Goal: Task Accomplishment & Management: Use online tool/utility

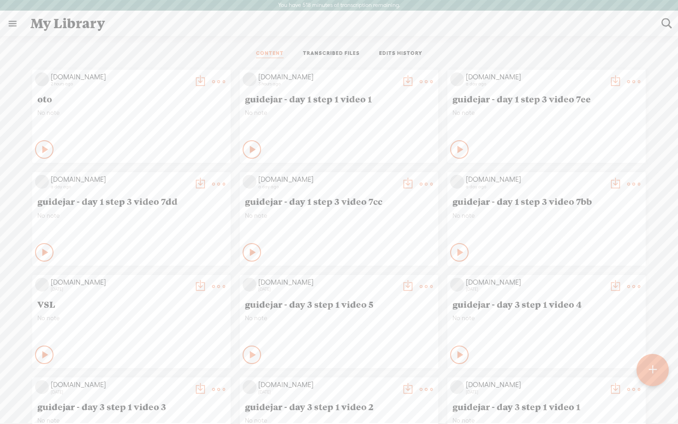
click at [425, 79] on t at bounding box center [426, 81] width 13 height 13
click at [366, 114] on link "Edit" at bounding box center [382, 112] width 92 height 21
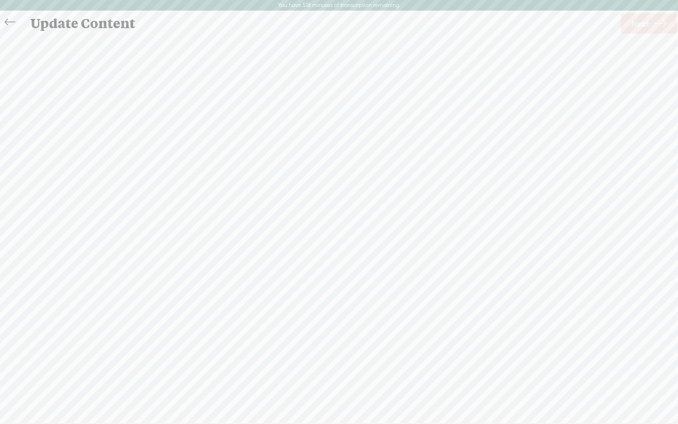
scroll to position [0, 0]
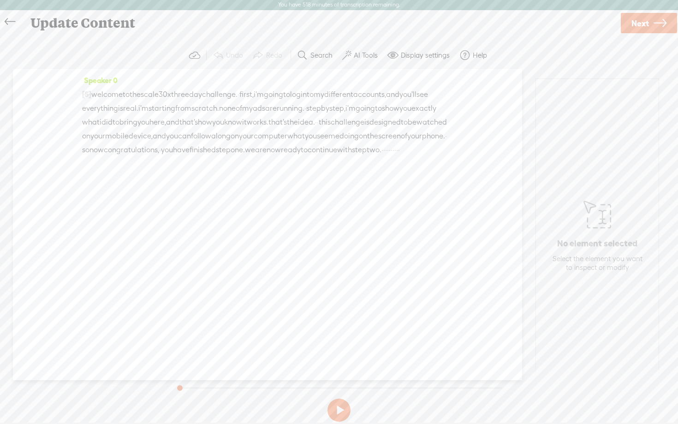
drag, startPoint x: 173, startPoint y: 138, endPoint x: 409, endPoint y: 148, distance: 236.4
click at [409, 148] on div "[S] · · · · · · · welcome to the scale 30 x three day challenge. · first, i'm g…" at bounding box center [267, 122] width 371 height 70
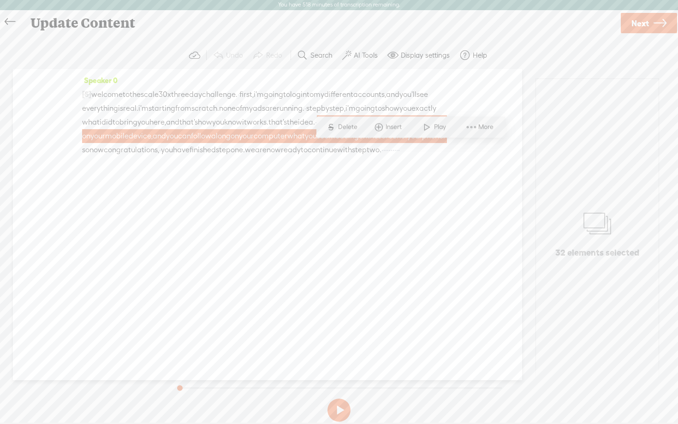
click at [338, 123] on span "Delete" at bounding box center [349, 127] width 22 height 9
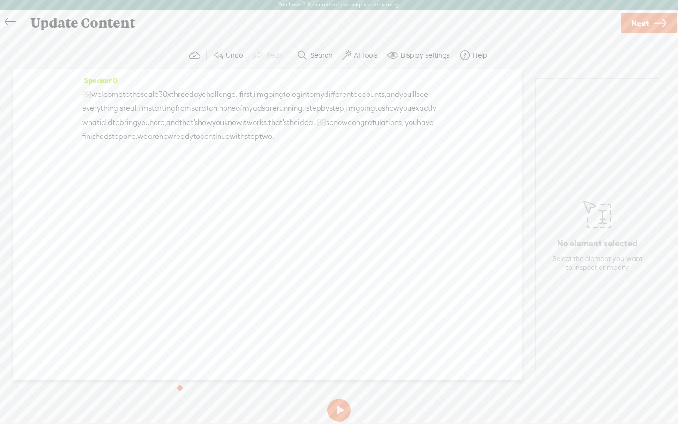
click at [338, 411] on button at bounding box center [339, 410] width 23 height 23
drag, startPoint x: 187, startPoint y: 147, endPoint x: 279, endPoint y: 143, distance: 92.4
click at [279, 143] on div "[S] · · · · · · · welcome to the scale 30 x three day challenge. · first, i'm g…" at bounding box center [267, 115] width 371 height 56
click at [651, 28] on link "Next" at bounding box center [649, 23] width 56 height 20
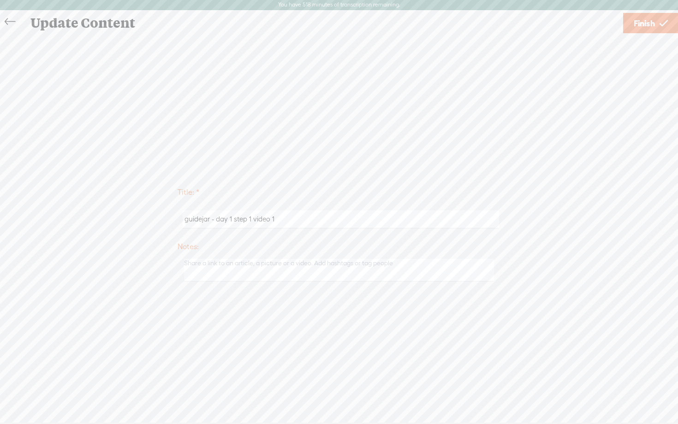
click at [657, 27] on link "Finish" at bounding box center [650, 23] width 55 height 20
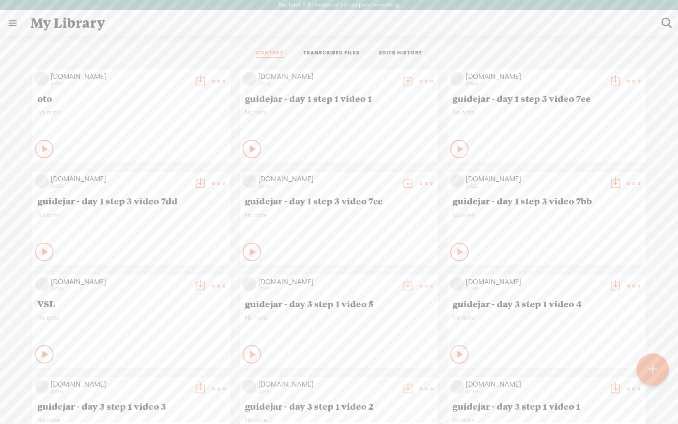
click at [249, 154] on div "Play Content" at bounding box center [252, 149] width 18 height 18
click at [249, 154] on div "Stop Content" at bounding box center [252, 149] width 18 height 18
click at [424, 81] on t at bounding box center [426, 81] width 13 height 13
click at [363, 172] on link "Download as..." at bounding box center [382, 175] width 92 height 21
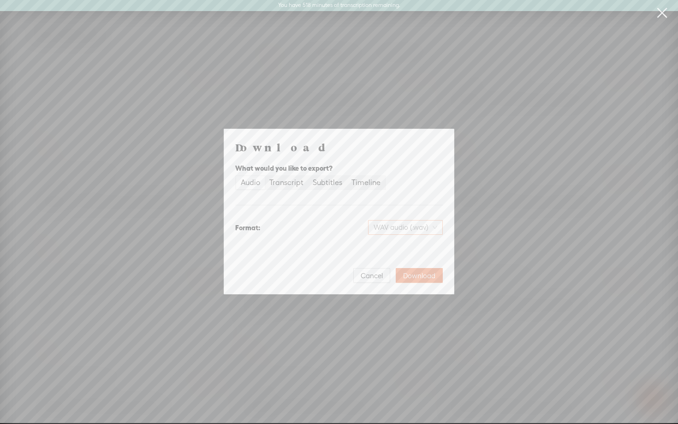
click at [388, 227] on span "WAV audio (.wav)" at bounding box center [406, 228] width 64 height 14
click at [383, 247] on div "MP3 audio (.mp3)" at bounding box center [397, 246] width 75 height 9
click at [414, 275] on span "Download" at bounding box center [419, 275] width 32 height 9
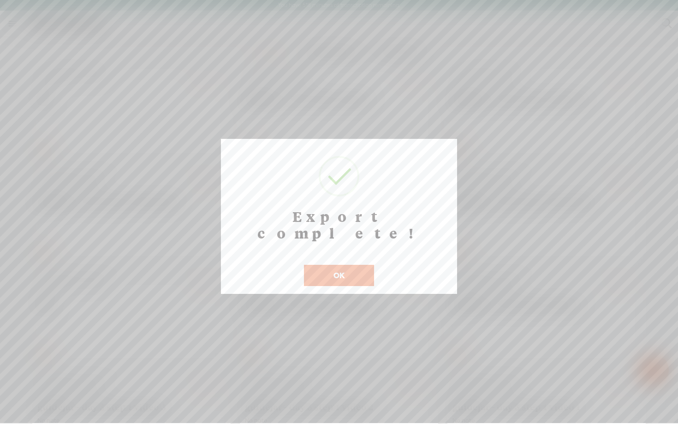
click at [356, 265] on button "OK" at bounding box center [339, 275] width 70 height 21
